Goal: Task Accomplishment & Management: Manage account settings

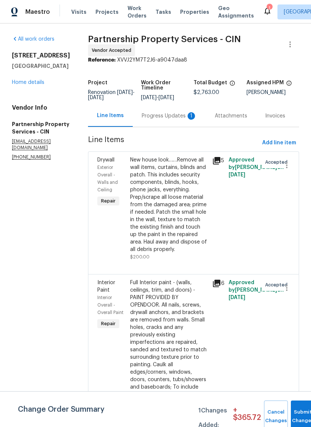
click at [177, 120] on div "Progress Updates 1" at bounding box center [169, 115] width 55 height 7
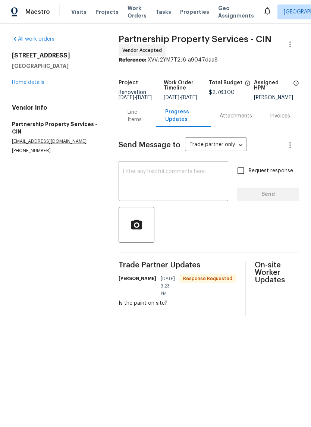
click at [147, 195] on textarea at bounding box center [173, 182] width 101 height 26
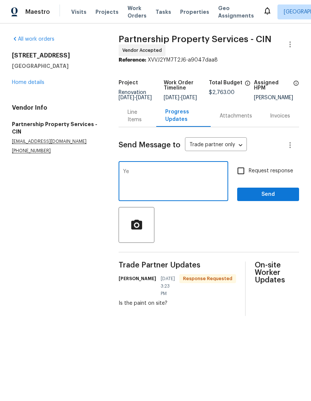
type textarea "Y"
type textarea "T"
type textarea "Should e there in AM. We will need to do some exterior paint as well, but need …"
click at [274, 201] on button "Send" at bounding box center [268, 194] width 62 height 14
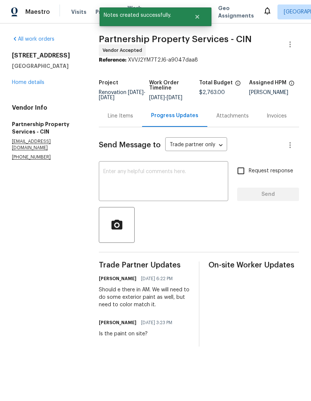
click at [37, 81] on link "Home details" at bounding box center [28, 82] width 32 height 5
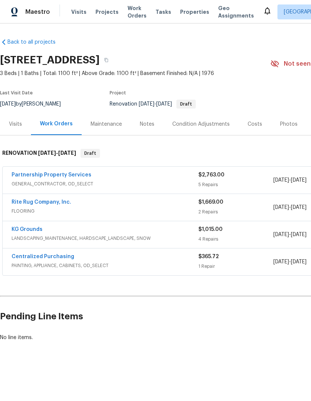
click at [20, 203] on link "Rite Rug Company, Inc." at bounding box center [42, 201] width 60 height 5
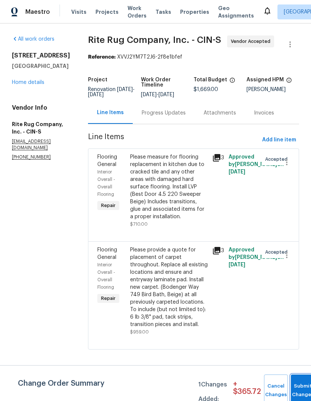
click at [306, 388] on button "Submit Changes" at bounding box center [303, 390] width 24 height 32
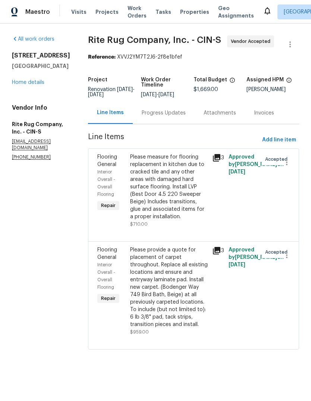
click at [297, 370] on div "All work orders 8980 Palomar Rd Cincinnati, OH 45251 Home details Vendor Info R…" at bounding box center [155, 196] width 311 height 347
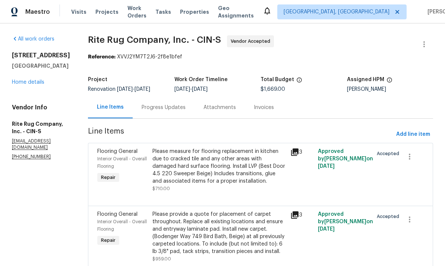
click at [34, 76] on div "8980 Palomar Rd Cincinnati, OH 45251 Home details" at bounding box center [41, 69] width 58 height 34
click at [27, 82] on link "Home details" at bounding box center [28, 82] width 32 height 5
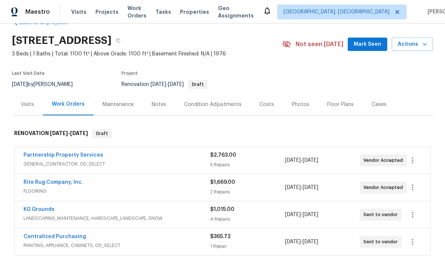
scroll to position [28, 0]
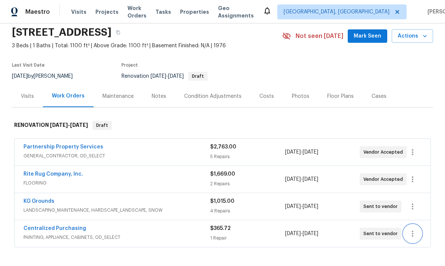
click at [310, 233] on icon "button" at bounding box center [412, 234] width 9 height 9
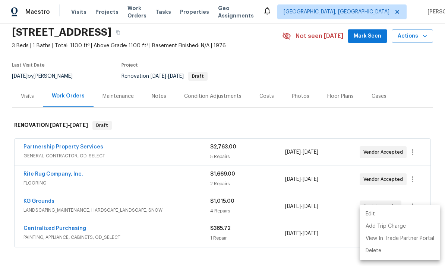
click at [310, 217] on li "Edit" at bounding box center [400, 214] width 80 height 12
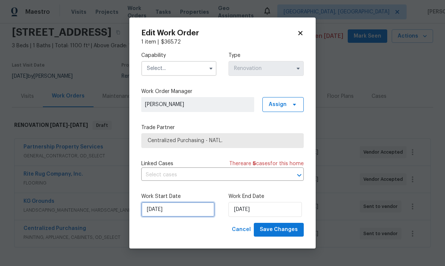
click at [178, 209] on input "[DATE]" at bounding box center [177, 209] width 73 height 15
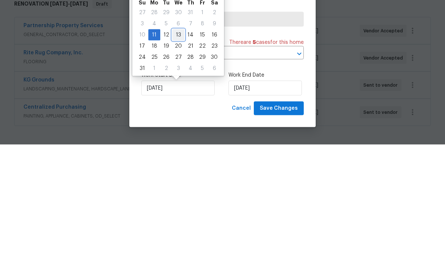
click at [181, 151] on div "10 11 12 13 14 15 16" at bounding box center [178, 156] width 84 height 11
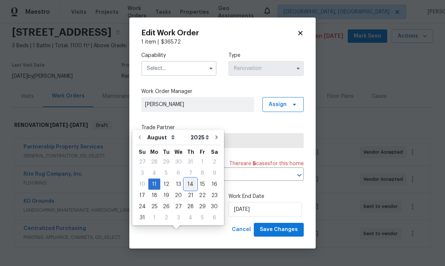
click at [187, 179] on div "14" at bounding box center [190, 184] width 12 height 10
type input "[DATE]"
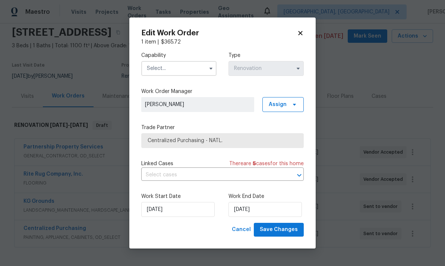
click at [271, 201] on div "Work End Date 8/14/2025" at bounding box center [265, 205] width 75 height 24
click at [271, 210] on input "[DATE]" at bounding box center [264, 209] width 73 height 15
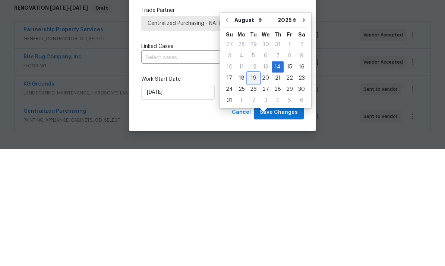
click at [248, 190] on div "19" at bounding box center [253, 195] width 12 height 10
type input "8/19/2025"
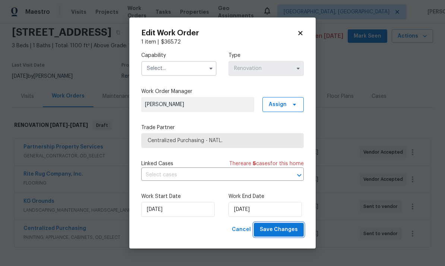
click at [282, 231] on span "Save Changes" at bounding box center [279, 229] width 38 height 9
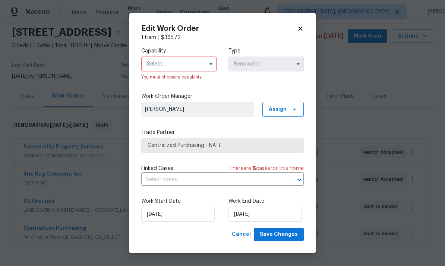
click at [195, 57] on input "text" at bounding box center [178, 64] width 75 height 15
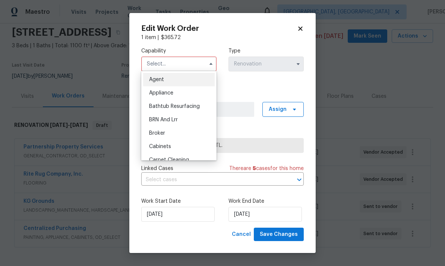
click at [303, 28] on icon at bounding box center [300, 28] width 7 height 7
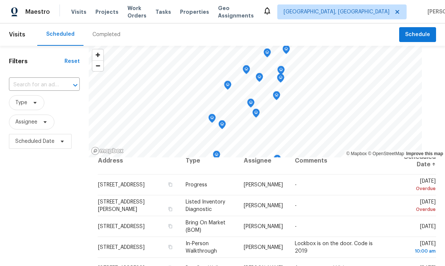
scroll to position [20, 0]
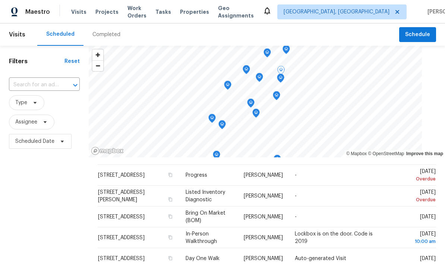
click at [0, 0] on icon at bounding box center [0, 0] width 0 height 0
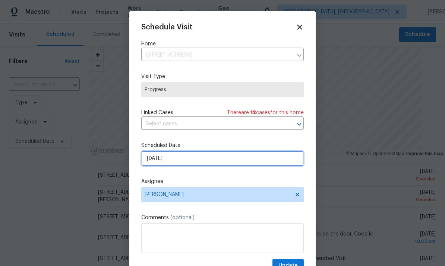
click at [231, 159] on input "[DATE]" at bounding box center [222, 158] width 162 height 15
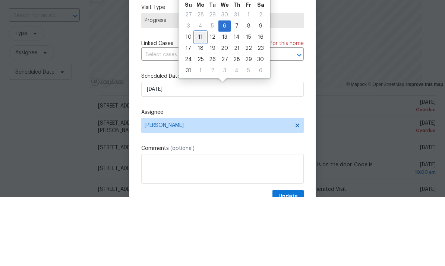
click at [195, 101] on div "11" at bounding box center [201, 106] width 12 height 10
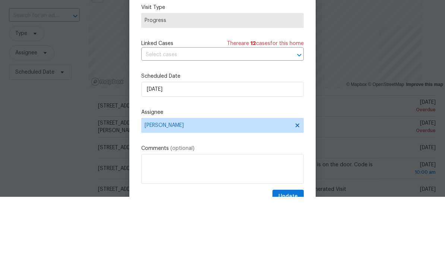
scroll to position [28, 0]
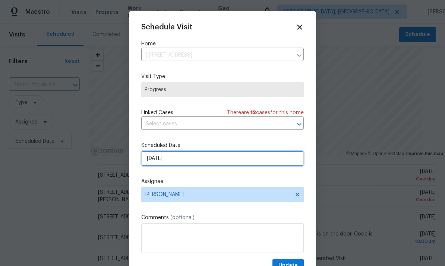
click at [232, 162] on input "[DATE]" at bounding box center [222, 158] width 162 height 15
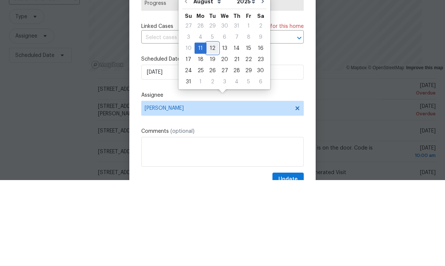
click at [209, 129] on div "12" at bounding box center [212, 134] width 12 height 10
type input "[DATE]"
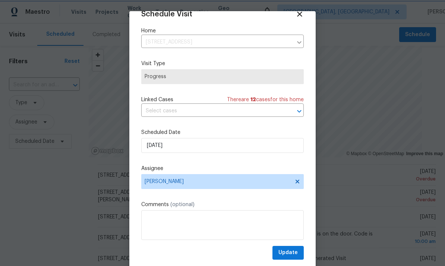
scroll to position [15, 0]
click at [297, 251] on span "Update" at bounding box center [287, 253] width 19 height 9
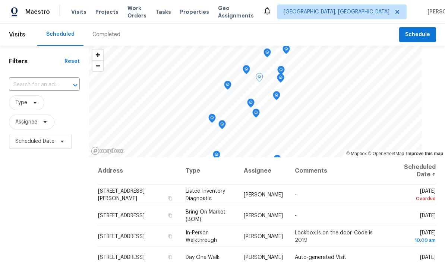
scroll to position [0, 0]
click at [0, 0] on span at bounding box center [0, 0] width 0 height 0
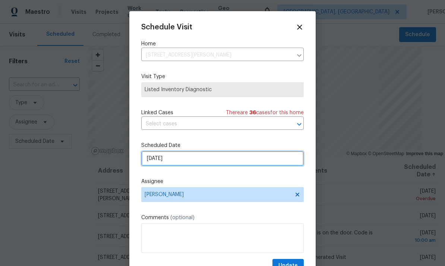
click at [190, 162] on input "[DATE]" at bounding box center [222, 158] width 162 height 15
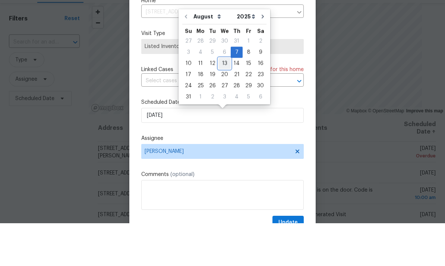
click at [218, 101] on div "13" at bounding box center [224, 106] width 12 height 10
type input "[DATE]"
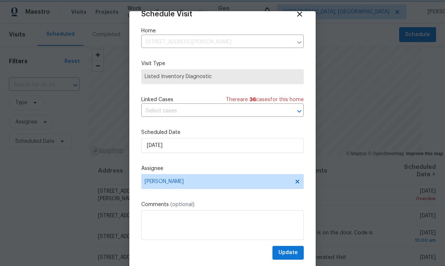
scroll to position [15, 0]
click at [294, 245] on div "Schedule Visit Home [STREET_ADDRESS][PERSON_NAME] ​ Visit Type Listed Inventory…" at bounding box center [222, 135] width 162 height 250
click at [296, 251] on span "Update" at bounding box center [287, 253] width 19 height 9
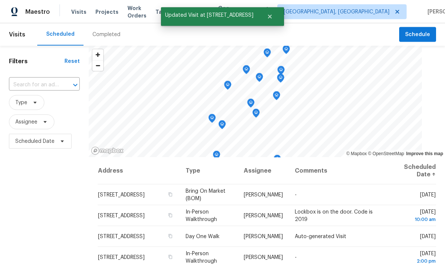
scroll to position [15, 0]
click at [0, 0] on icon at bounding box center [0, 0] width 0 height 0
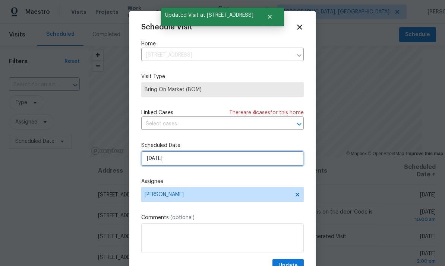
click at [187, 162] on input "[DATE]" at bounding box center [222, 158] width 162 height 15
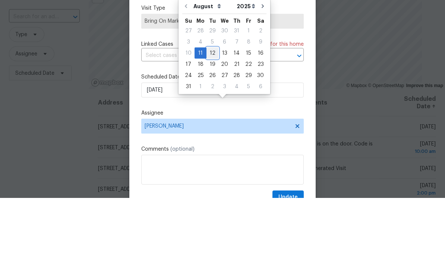
click at [212, 116] on div "12" at bounding box center [212, 121] width 12 height 10
type input "[DATE]"
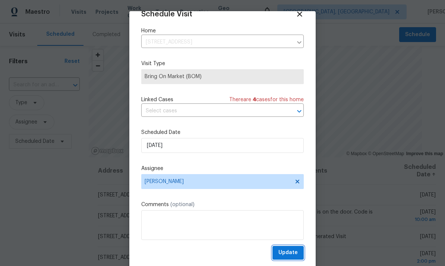
click at [300, 257] on button "Update" at bounding box center [287, 253] width 31 height 14
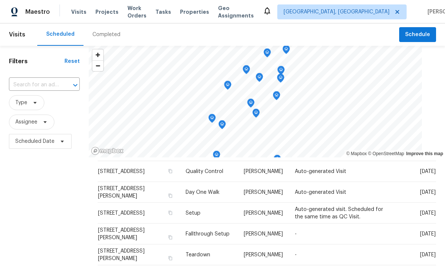
scroll to position [407, 0]
click at [0, 0] on icon at bounding box center [0, 0] width 0 height 0
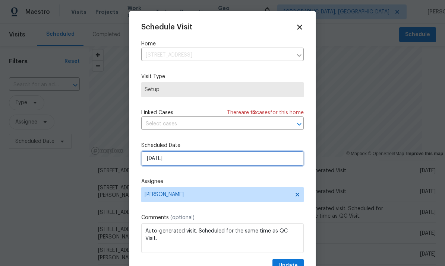
click at [219, 163] on input "[DATE]" at bounding box center [222, 158] width 162 height 15
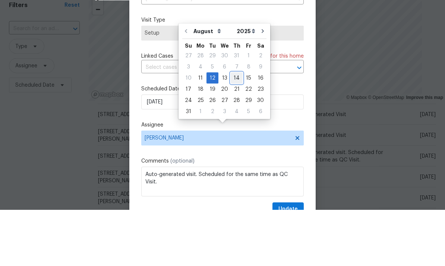
click at [238, 129] on div "14" at bounding box center [237, 134] width 12 height 10
type input "[DATE]"
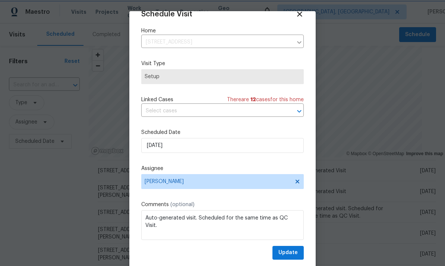
scroll to position [15, 0]
click at [296, 255] on span "Update" at bounding box center [287, 253] width 19 height 9
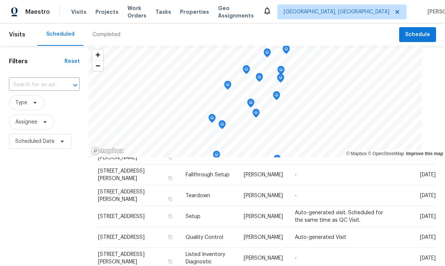
scroll to position [451, 0]
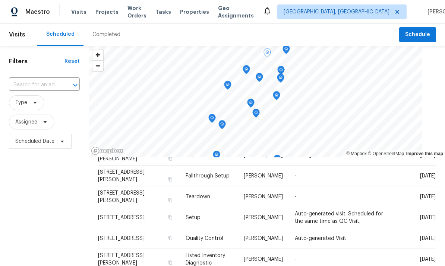
click at [0, 0] on icon at bounding box center [0, 0] width 0 height 0
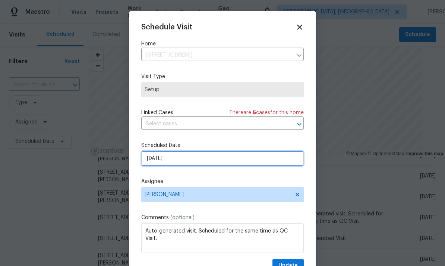
click at [271, 161] on input "[DATE]" at bounding box center [222, 158] width 162 height 15
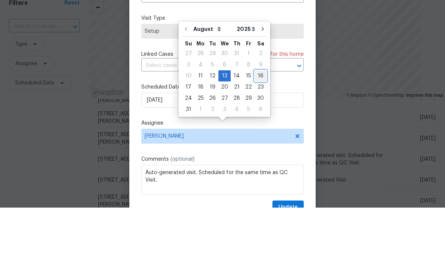
click at [257, 129] on div "16" at bounding box center [261, 134] width 12 height 10
type input "[DATE]"
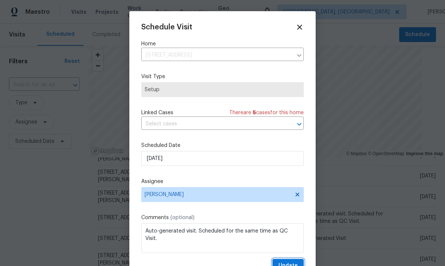
click at [299, 262] on button "Update" at bounding box center [287, 266] width 31 height 14
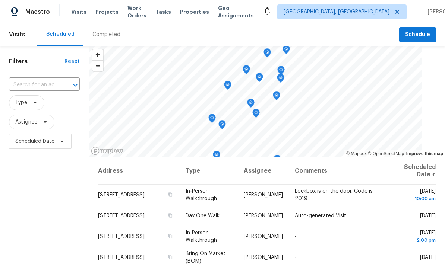
scroll to position [0, 0]
click at [35, 100] on icon at bounding box center [35, 103] width 6 height 6
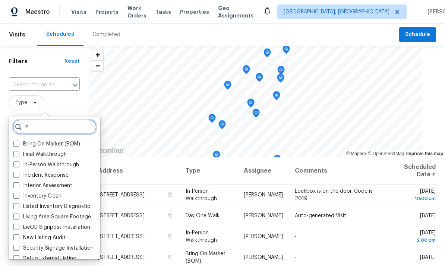
type input "In"
click at [84, 160] on div "In-Person Walkthrough" at bounding box center [54, 165] width 87 height 10
click at [77, 161] on label "In-Person Walkthrough" at bounding box center [46, 164] width 66 height 7
click at [18, 161] on input "In-Person Walkthrough" at bounding box center [15, 163] width 5 height 5
checkbox input "true"
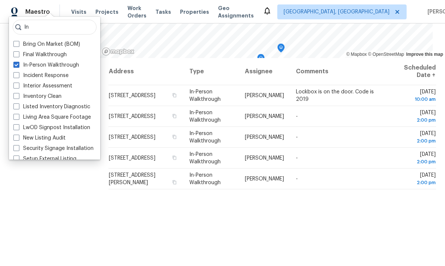
scroll to position [99, 0]
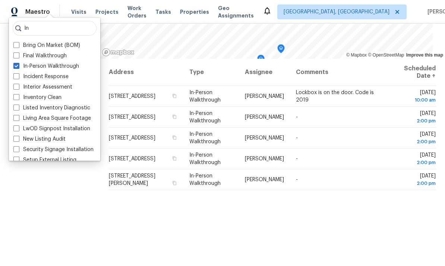
click at [66, 213] on div "Filters Reset ​ In-Person Walkthrough Assignee Scheduled Date" at bounding box center [49, 109] width 99 height 325
